Goal: Task Accomplishment & Management: Complete application form

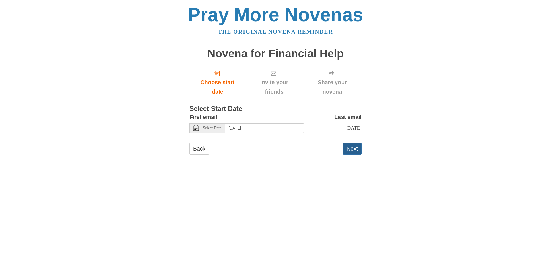
click at [346, 149] on button "Next" at bounding box center [351, 149] width 19 height 12
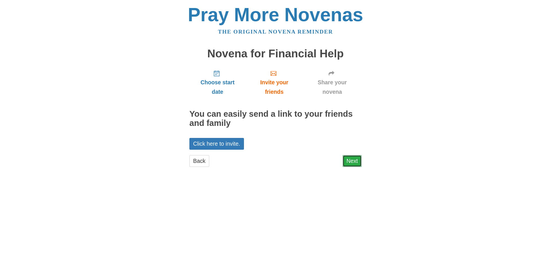
click at [357, 161] on link "Next" at bounding box center [351, 161] width 19 height 12
